Goal: Task Accomplishment & Management: Manage account settings

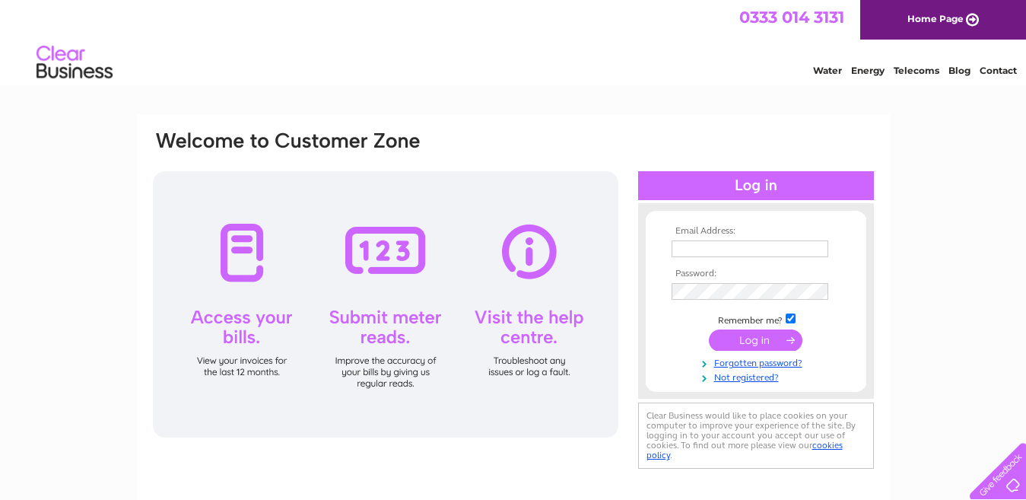
click at [701, 251] on input "text" at bounding box center [750, 248] width 157 height 17
click at [724, 250] on input "text" at bounding box center [751, 249] width 158 height 18
type input "[EMAIL_ADDRESS][DOMAIN_NAME]"
